Goal: Information Seeking & Learning: Learn about a topic

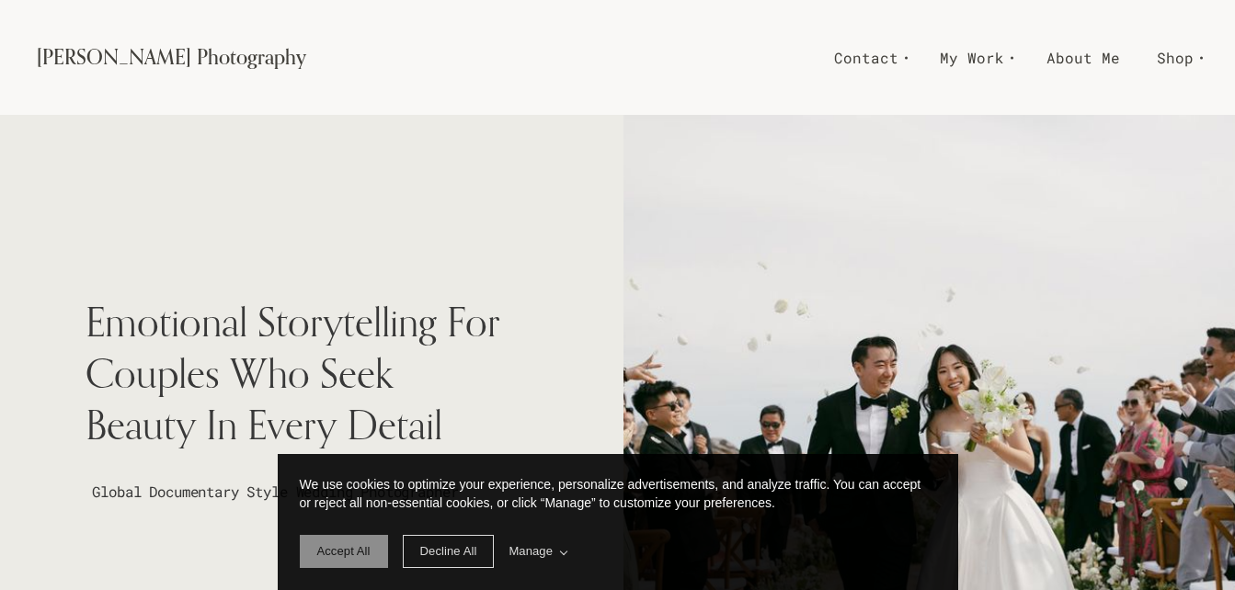
click at [328, 558] on span "Accept All" at bounding box center [343, 551] width 53 height 14
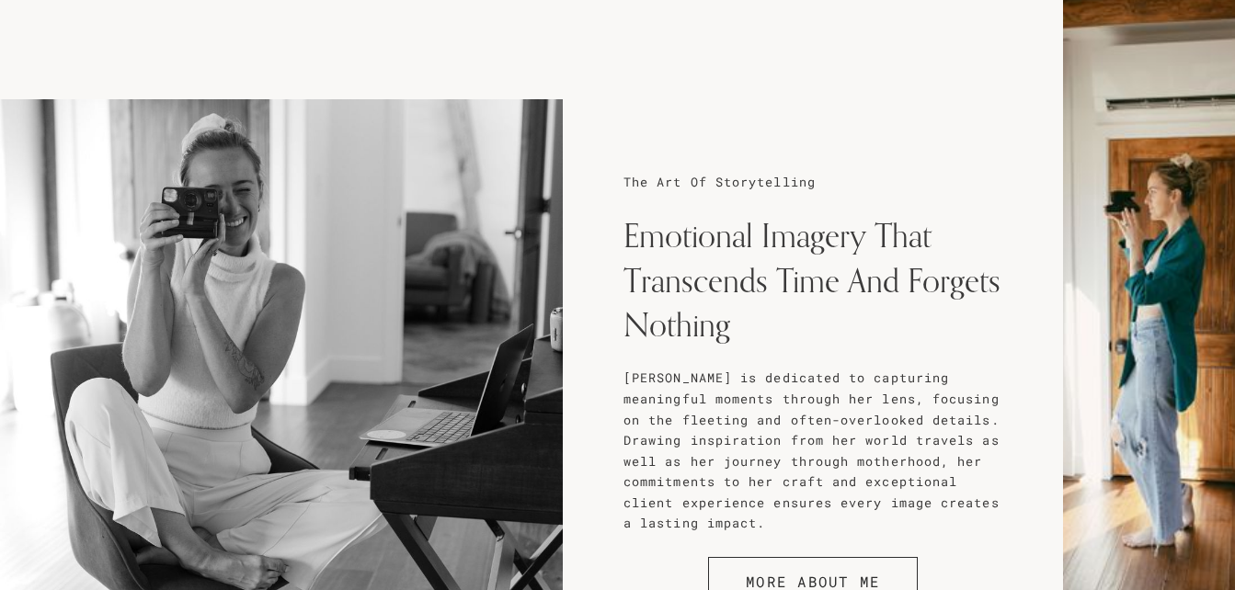
scroll to position [1726, 0]
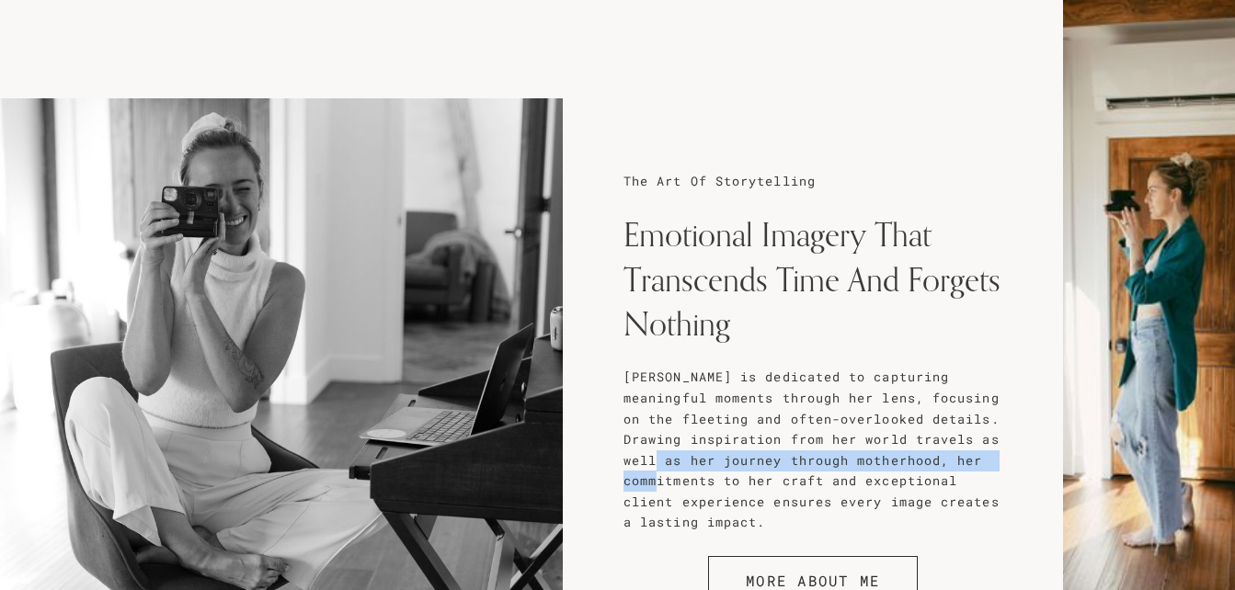
drag, startPoint x: 773, startPoint y: 495, endPoint x: 766, endPoint y: 468, distance: 28.5
click at [766, 468] on h6 "Kim is dedicated to capturing meaningful moments through her lens, focusing on …" at bounding box center [812, 449] width 379 height 165
click at [766, 468] on span "Kim is dedicated to capturing meaningful moments through her lens, focusing on …" at bounding box center [815, 450] width 384 height 162
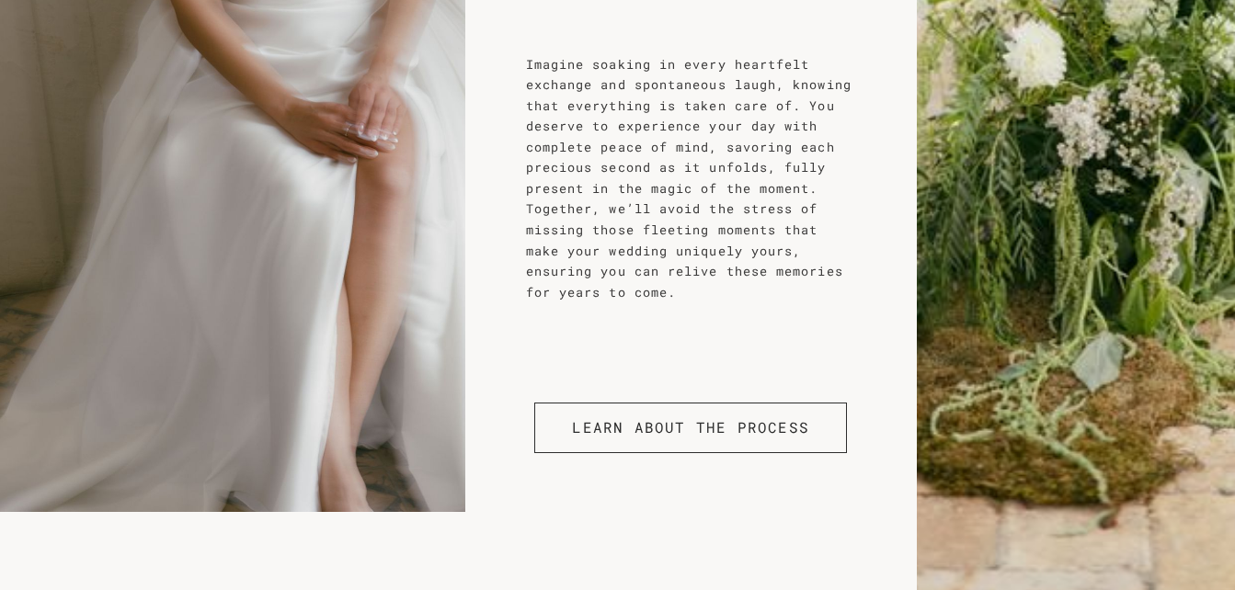
scroll to position [2738, 0]
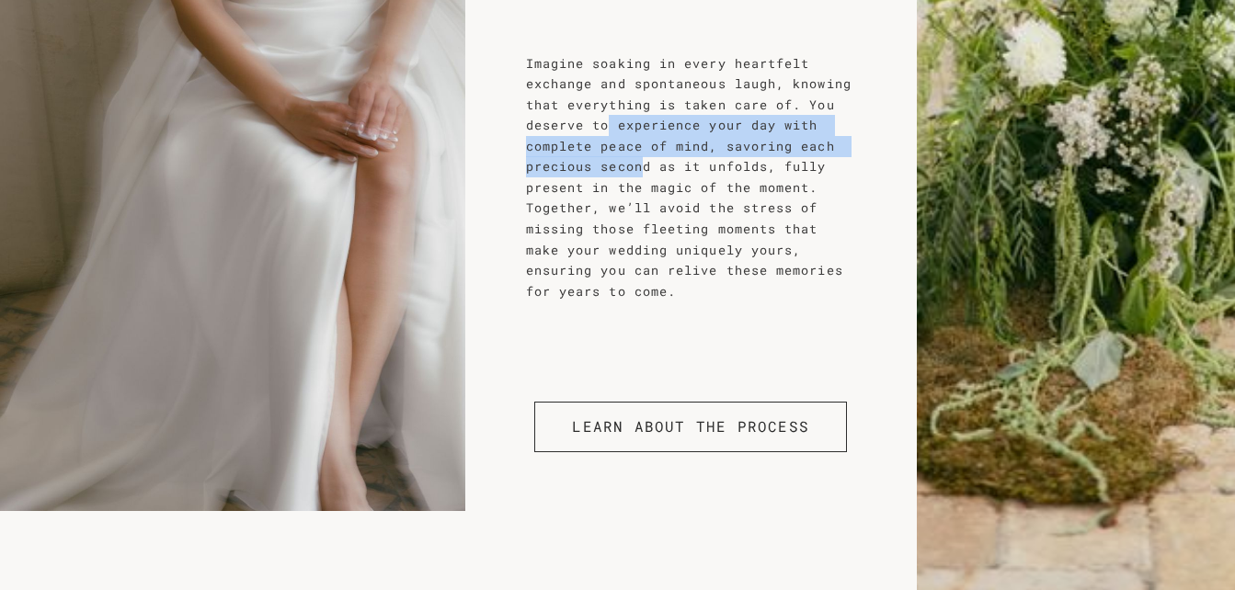
drag, startPoint x: 614, startPoint y: 143, endPoint x: 665, endPoint y: 218, distance: 90.0
click at [665, 218] on span "Imagine soaking in every heartfelt exchange and spontaneous laugh, knowing that…" at bounding box center [693, 177] width 334 height 245
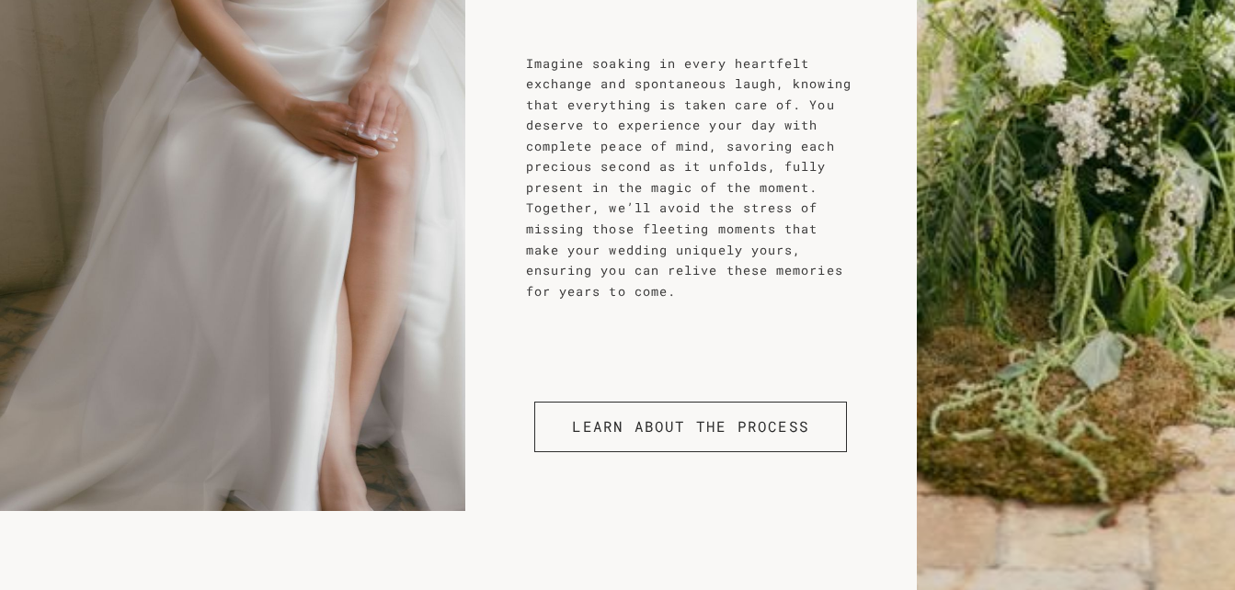
click at [667, 224] on span "Imagine soaking in every heartfelt exchange and spontaneous laugh, knowing that…" at bounding box center [693, 177] width 334 height 245
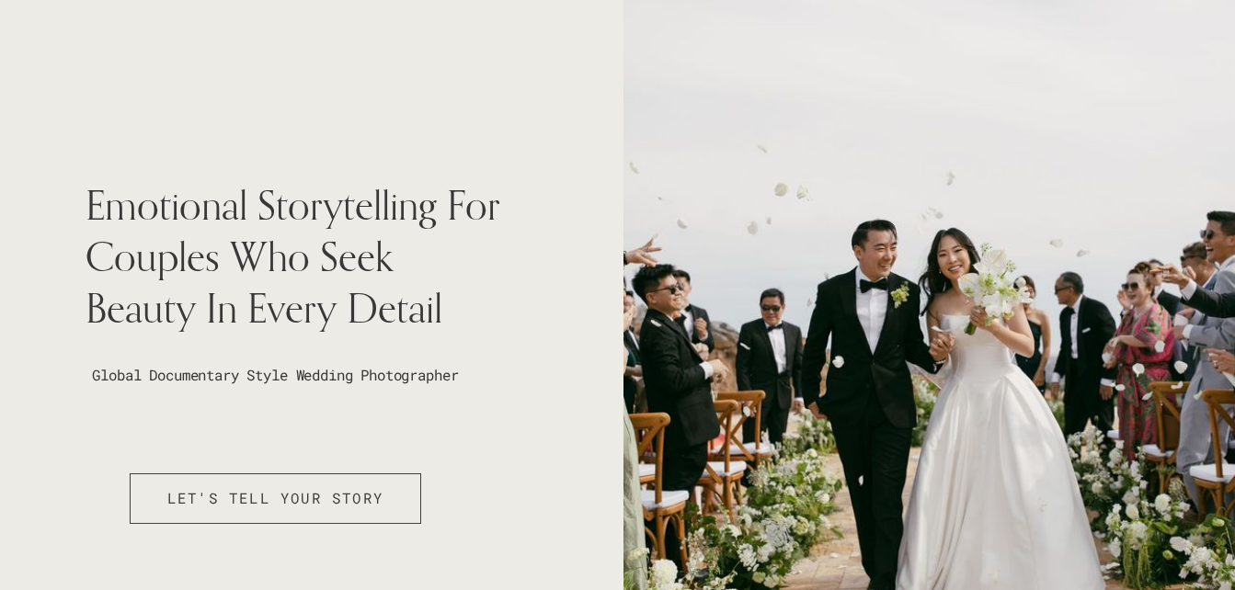
scroll to position [0, 0]
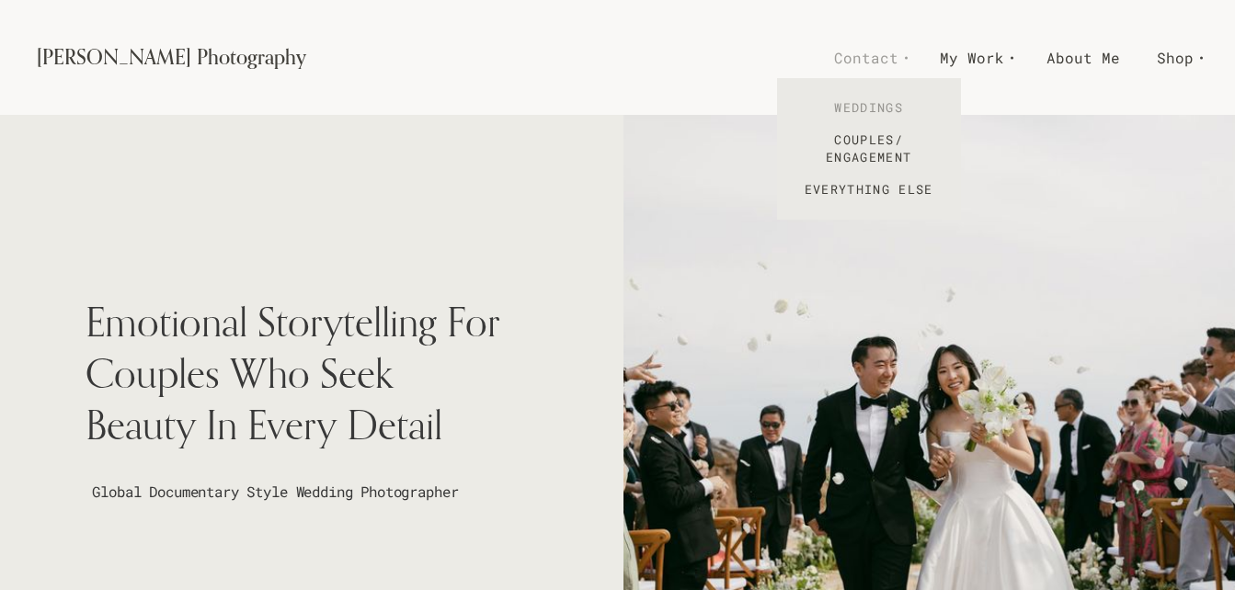
click at [858, 105] on link "Weddings" at bounding box center [869, 108] width 184 height 32
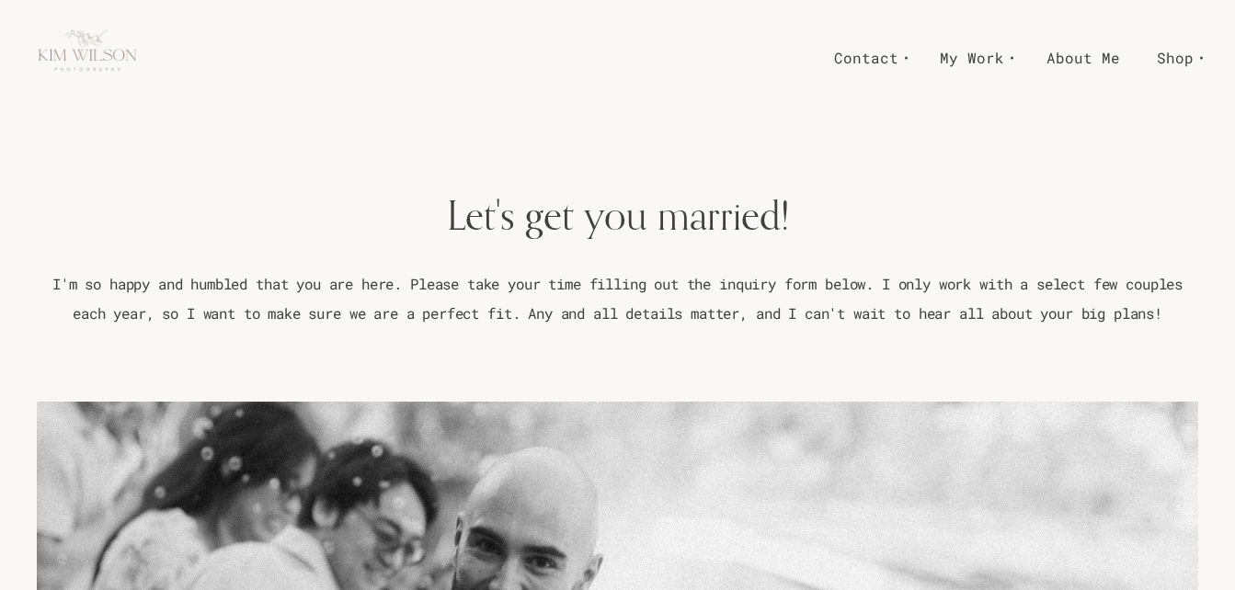
click at [1100, 54] on link "About Me" at bounding box center [1083, 57] width 110 height 32
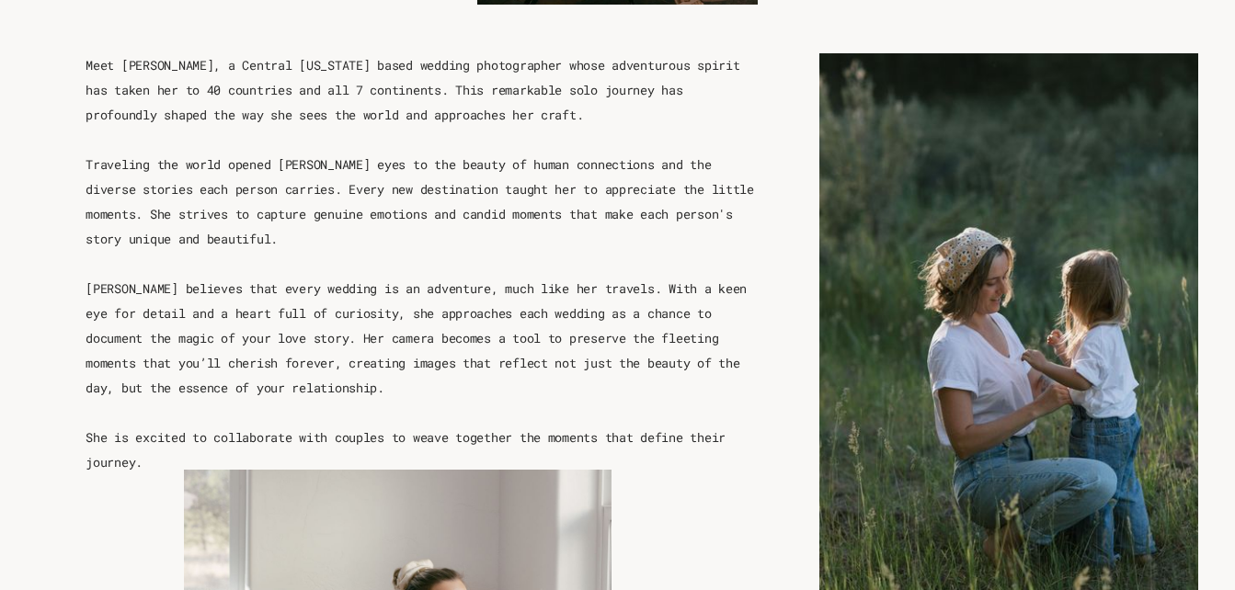
scroll to position [752, 0]
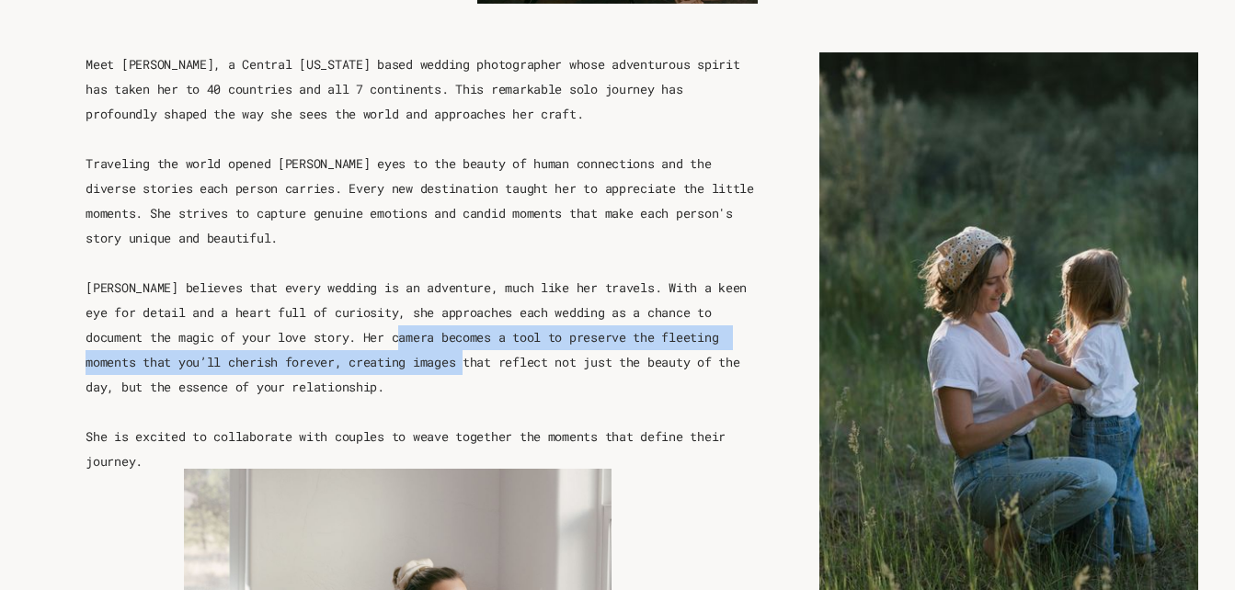
drag, startPoint x: 384, startPoint y: 336, endPoint x: 459, endPoint y: 394, distance: 94.3
click at [459, 394] on p "[PERSON_NAME] believes that every wedding is an adventure, much like her travel…" at bounding box center [421, 338] width 672 height 124
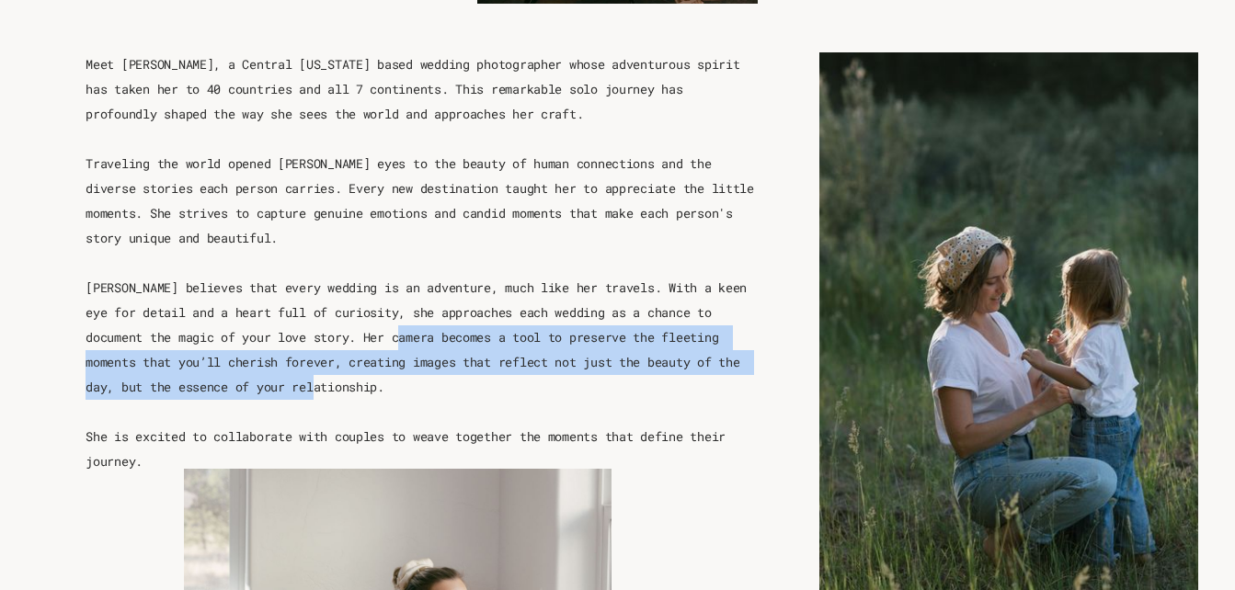
click at [459, 394] on p "[PERSON_NAME] believes that every wedding is an adventure, much like her travel…" at bounding box center [421, 338] width 672 height 124
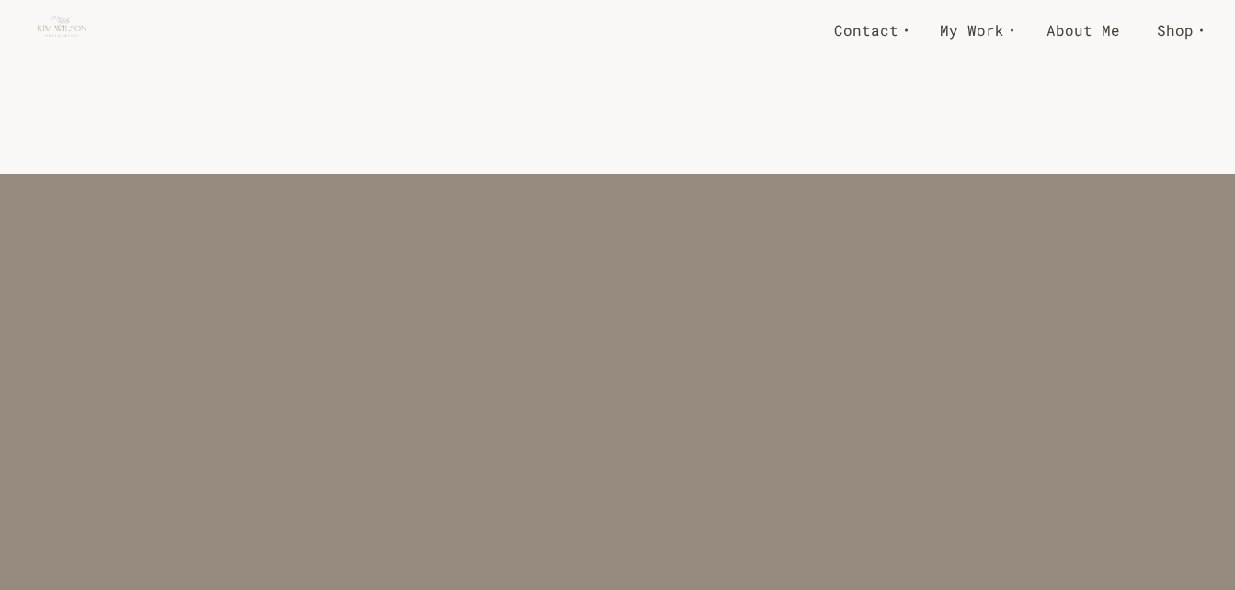
scroll to position [2655, 0]
